Goal: Transaction & Acquisition: Purchase product/service

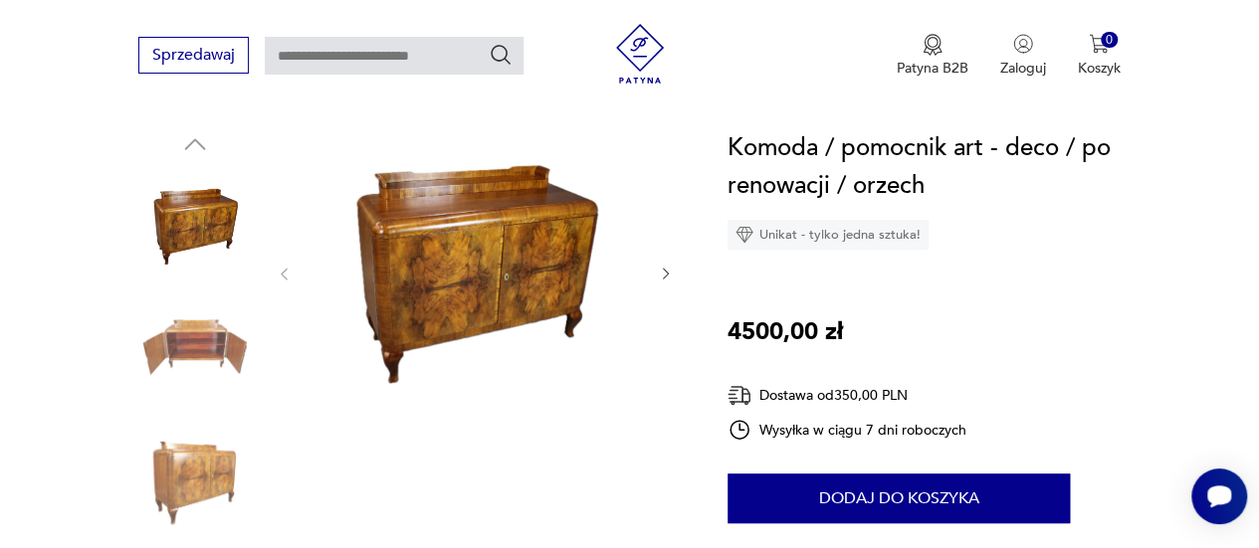
click at [454, 255] on img at bounding box center [475, 272] width 325 height 286
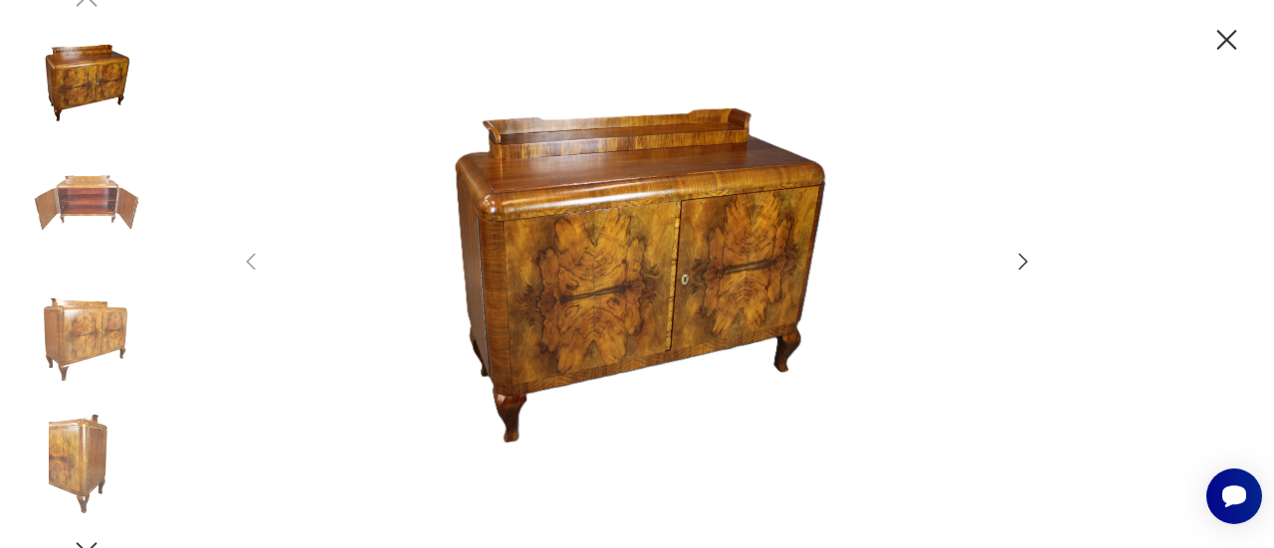
click at [1039, 257] on div at bounding box center [637, 274] width 1274 height 548
click at [1024, 266] on icon "button" at bounding box center [1023, 262] width 24 height 24
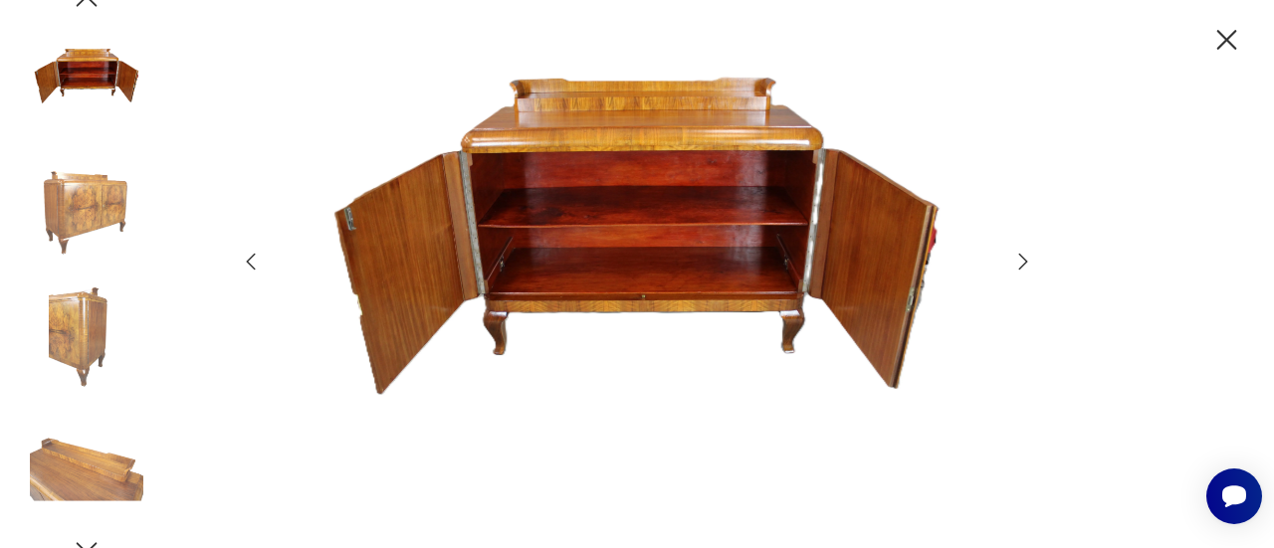
click at [1024, 266] on icon "button" at bounding box center [1023, 262] width 24 height 24
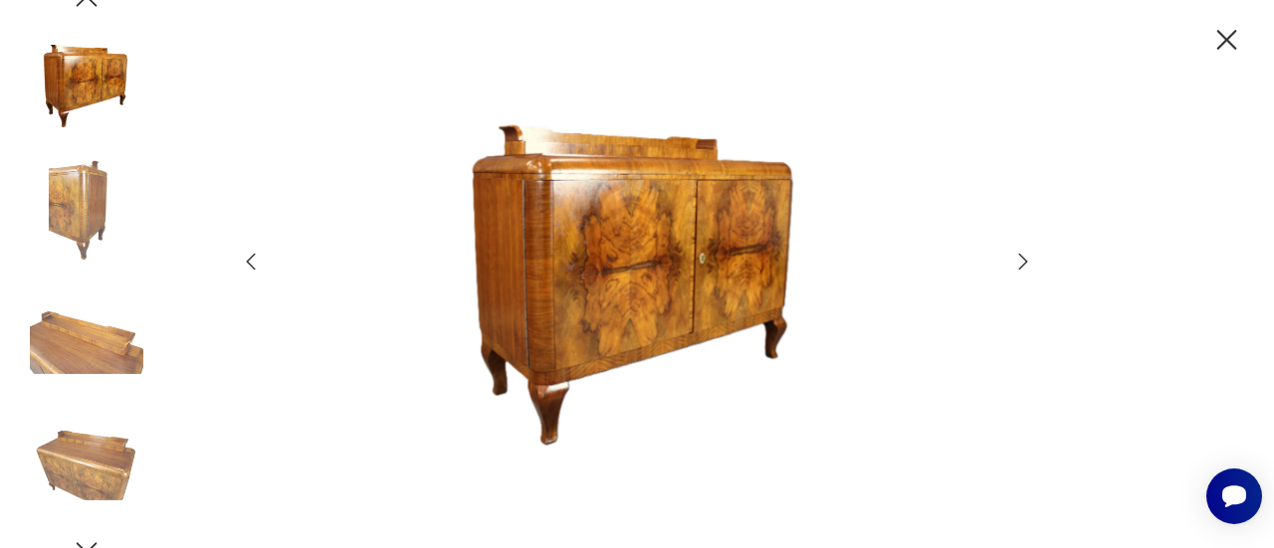
click at [1024, 266] on icon "button" at bounding box center [1023, 262] width 24 height 24
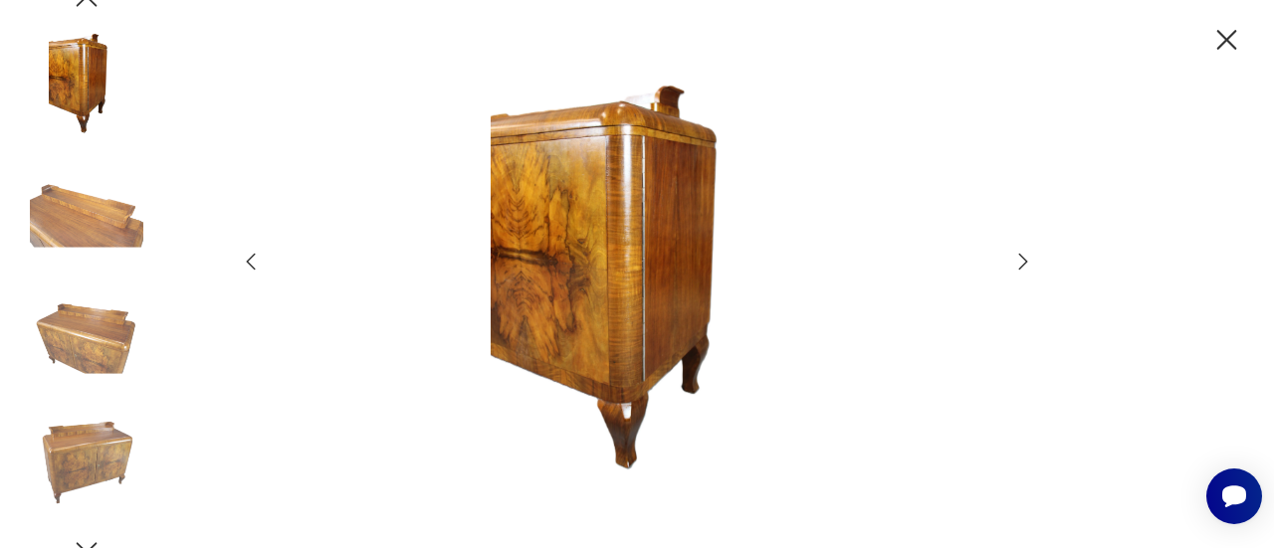
click at [1024, 266] on icon "button" at bounding box center [1023, 262] width 24 height 24
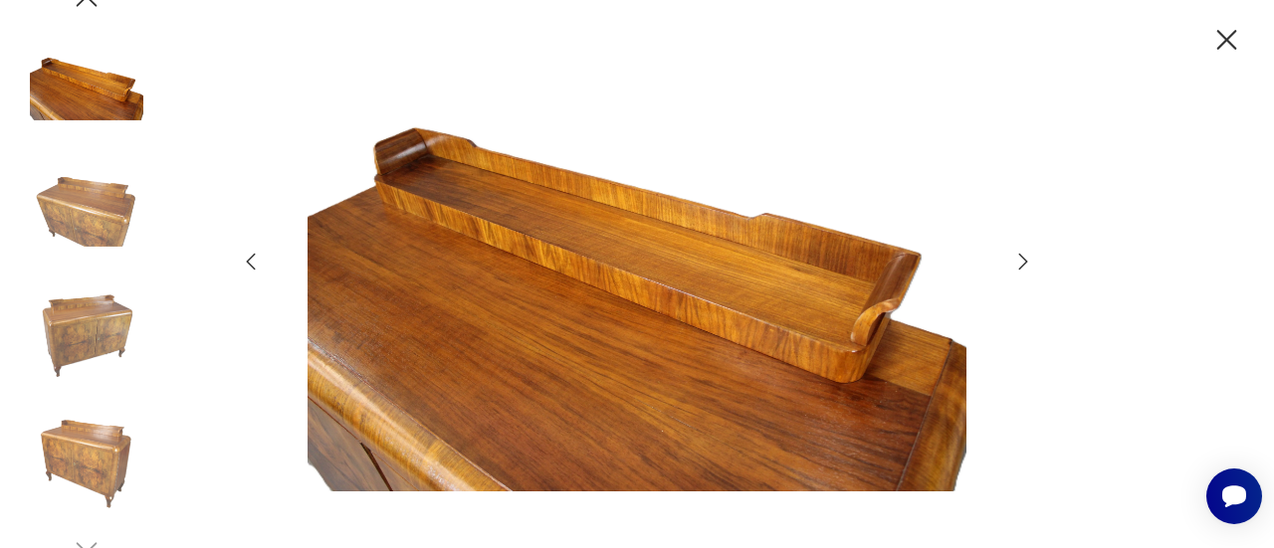
click at [1024, 266] on icon "button" at bounding box center [1023, 262] width 24 height 24
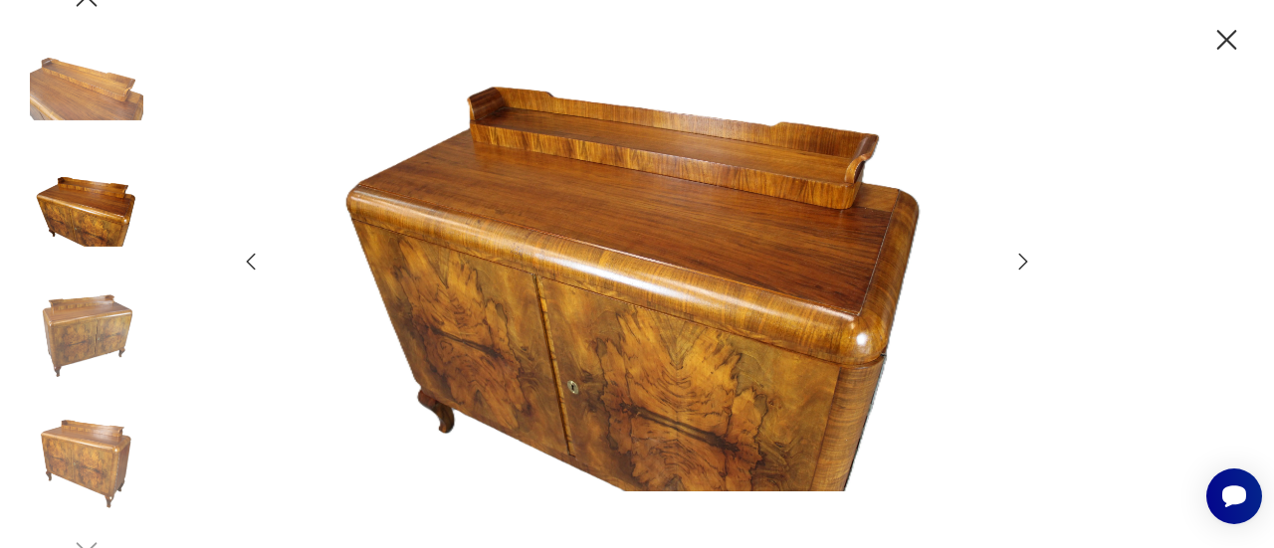
click at [1024, 266] on icon "button" at bounding box center [1023, 262] width 24 height 24
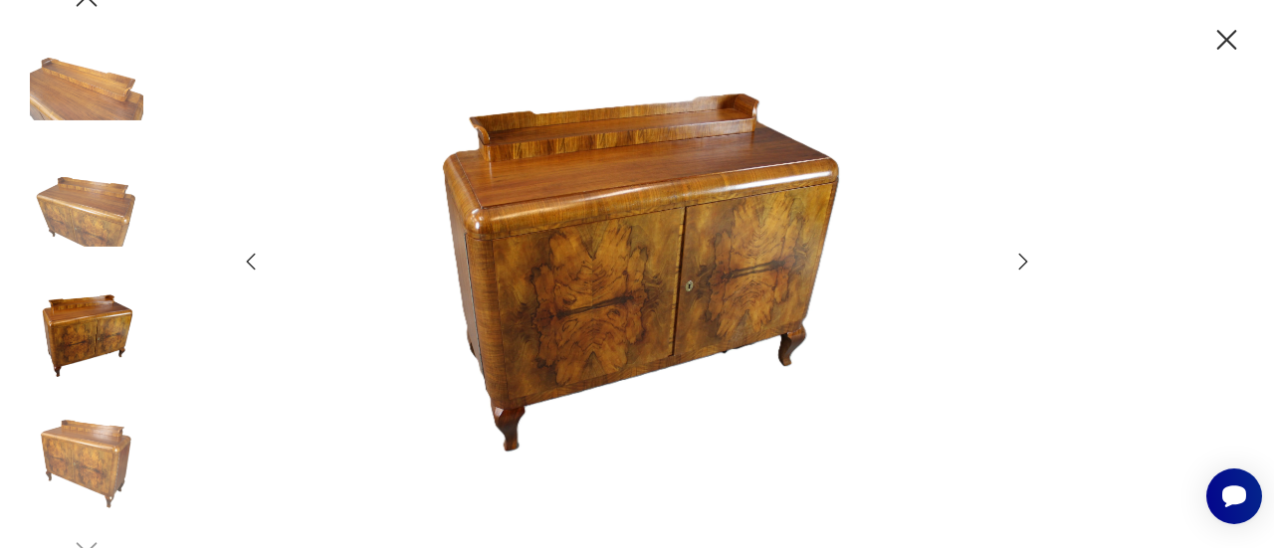
click at [1024, 266] on icon "button" at bounding box center [1023, 262] width 24 height 24
